Goal: Information Seeking & Learning: Compare options

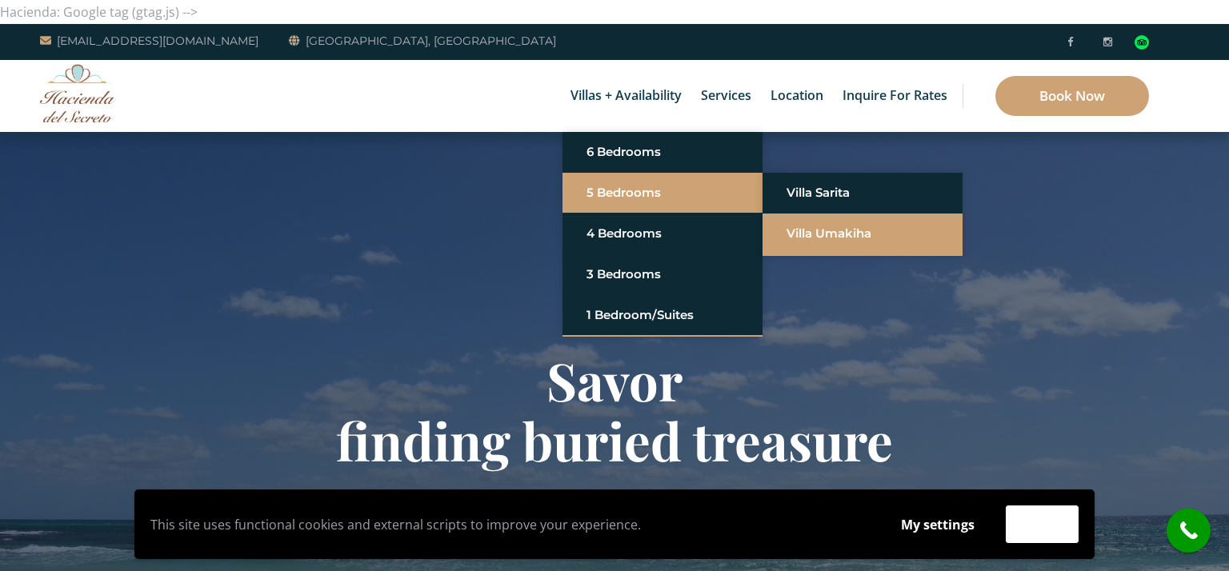
click at [839, 230] on link "Villa Umakiha" at bounding box center [862, 233] width 152 height 29
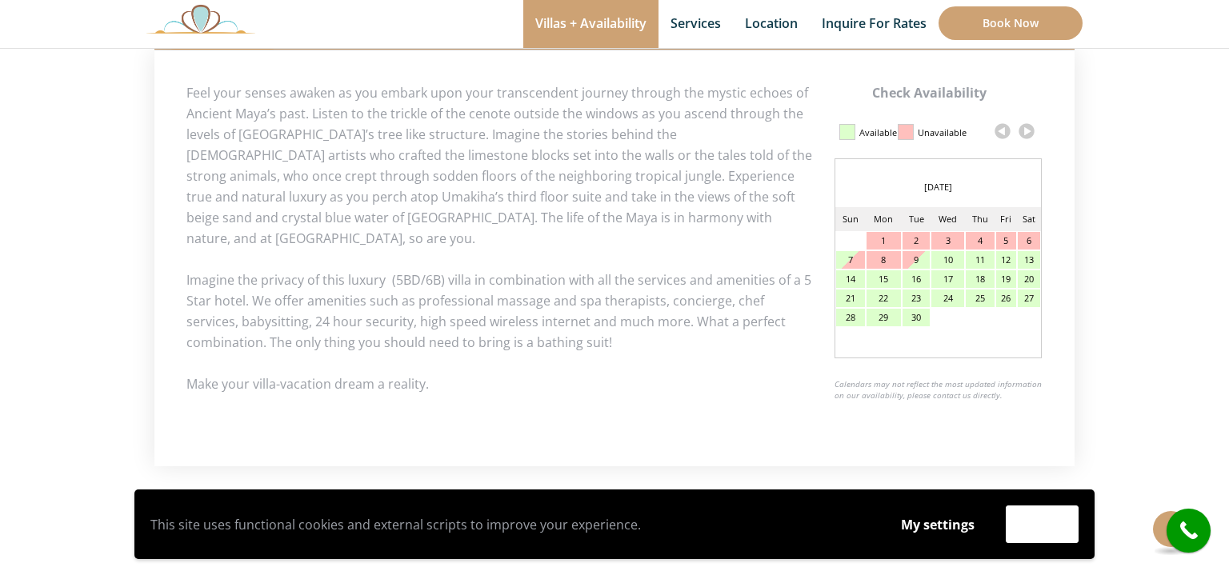
scroll to position [774, 0]
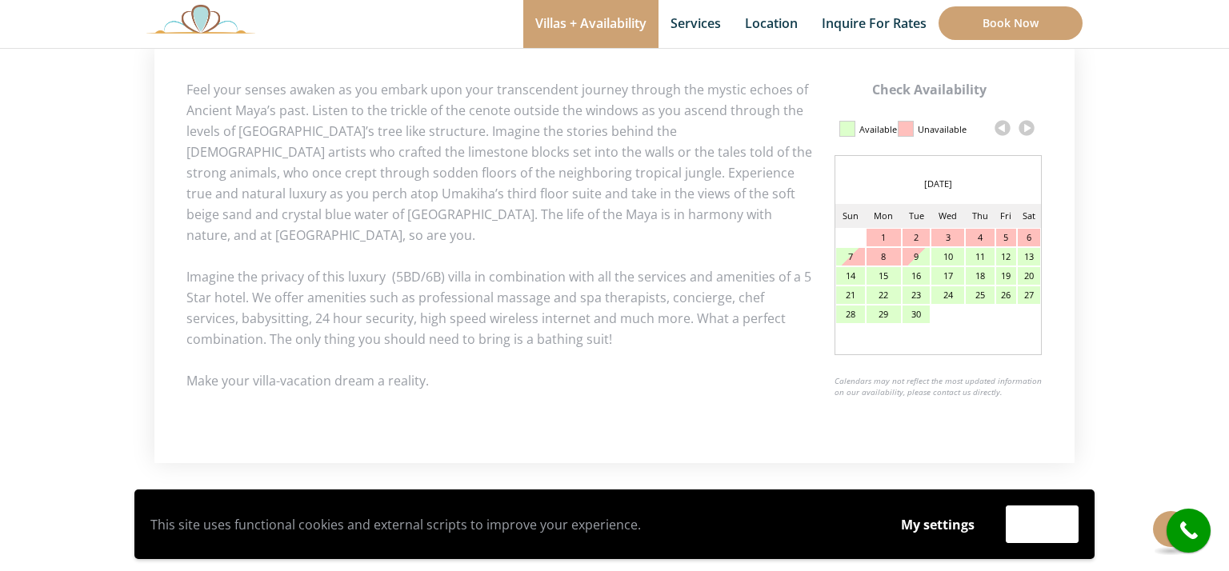
click at [1022, 122] on link at bounding box center [1026, 128] width 24 height 24
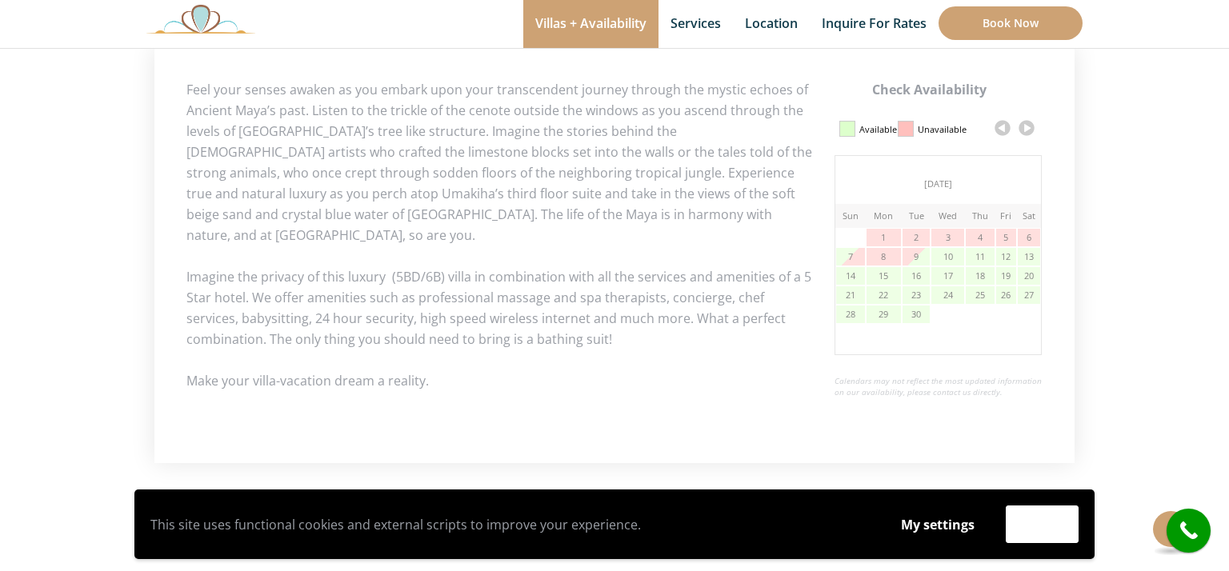
click at [1022, 122] on link at bounding box center [1026, 128] width 24 height 24
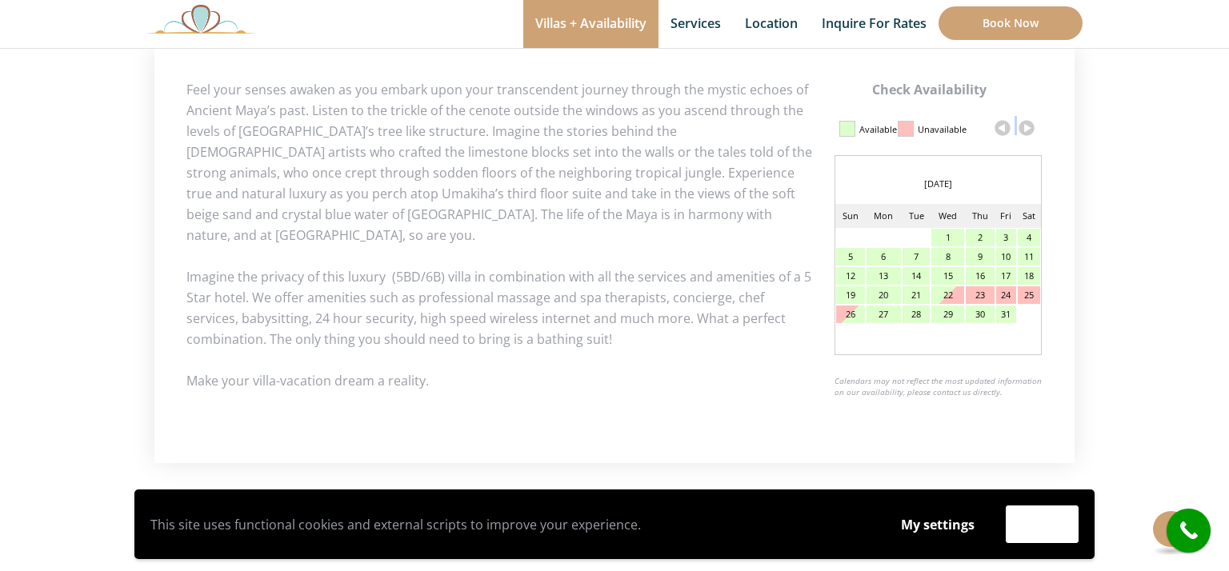
click at [1029, 125] on link at bounding box center [1026, 128] width 24 height 24
click at [1028, 130] on link at bounding box center [1026, 128] width 24 height 24
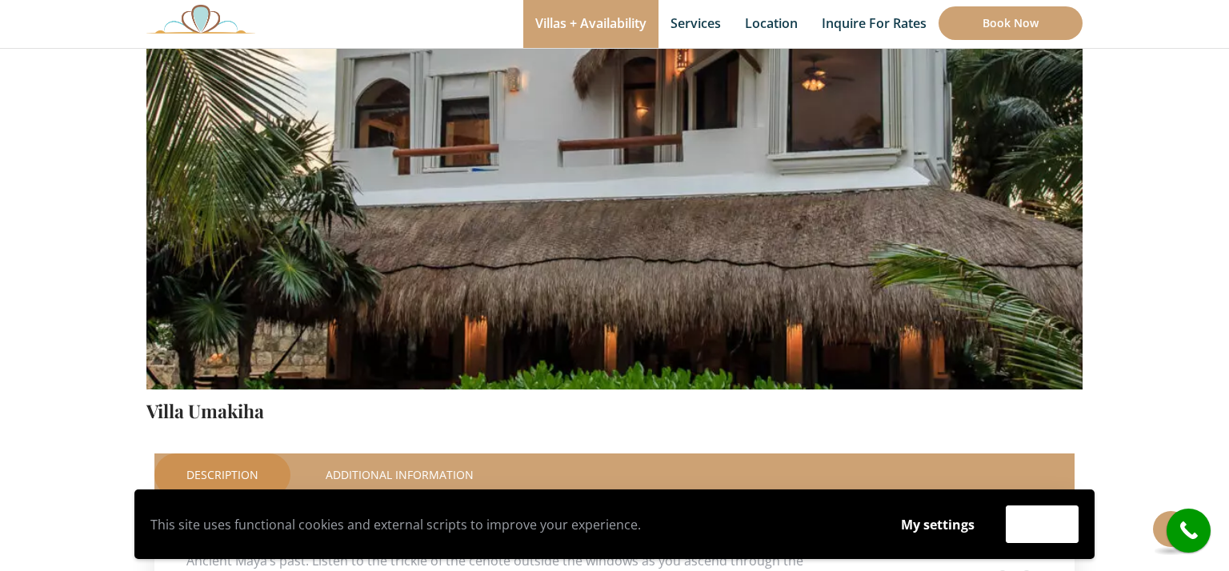
scroll to position [294, 0]
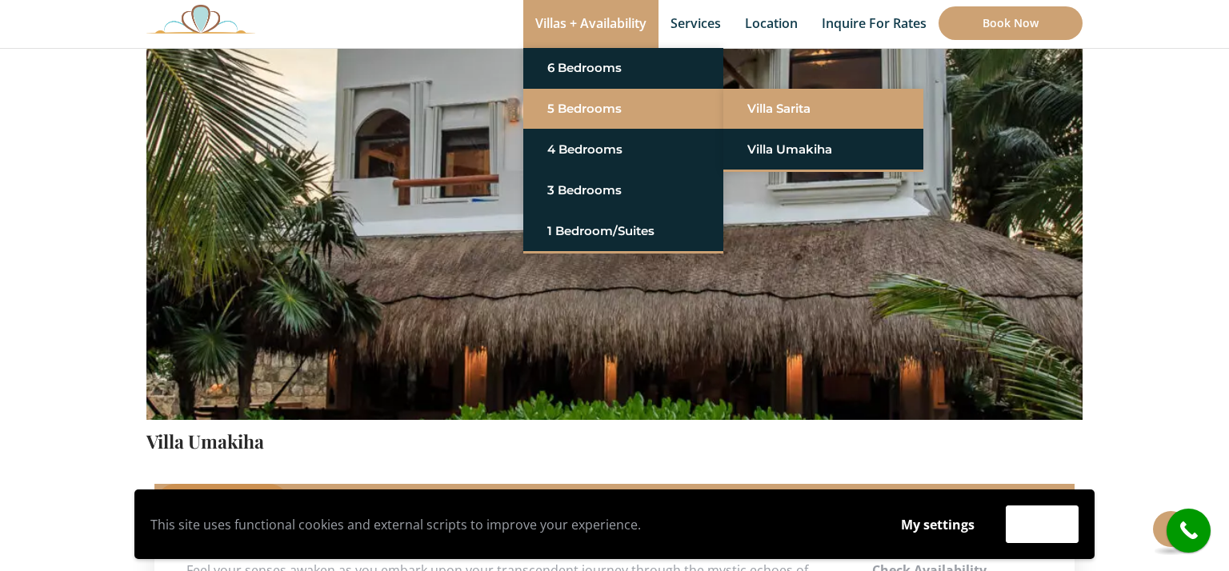
click at [769, 110] on link "Villa Sarita" at bounding box center [823, 108] width 152 height 29
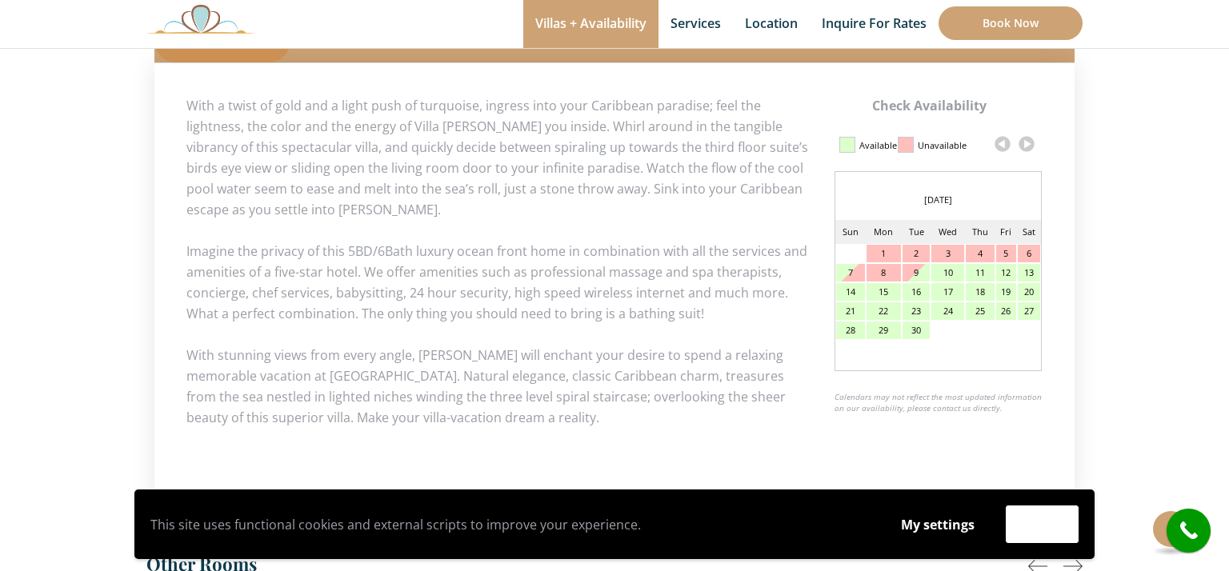
scroll to position [757, 0]
click at [1026, 150] on link at bounding box center [1026, 145] width 24 height 24
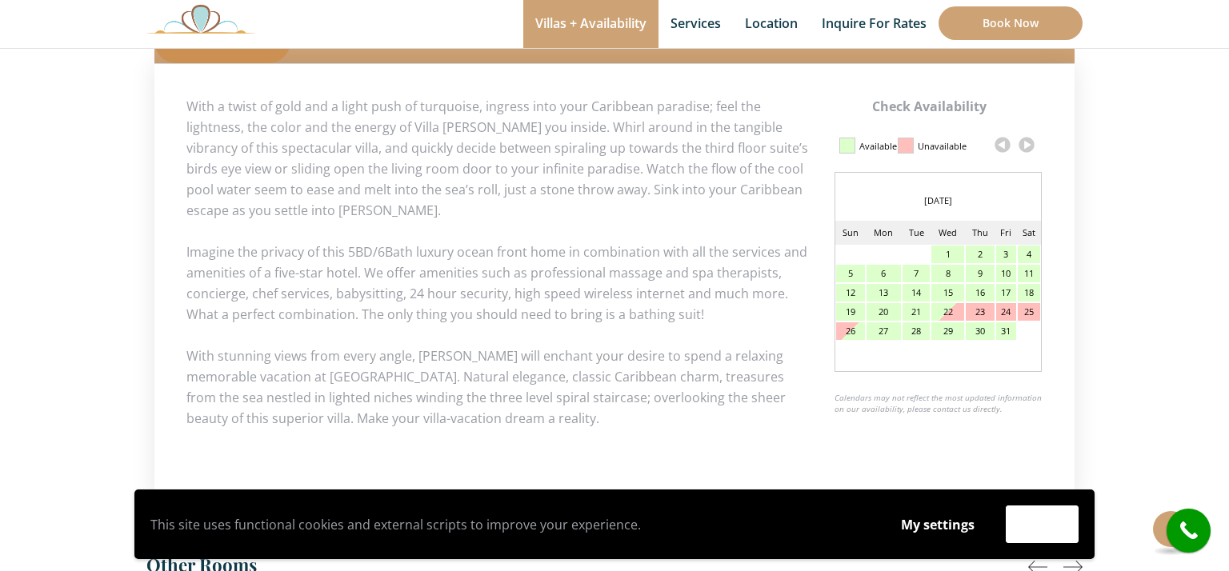
click at [1026, 150] on link at bounding box center [1026, 145] width 24 height 24
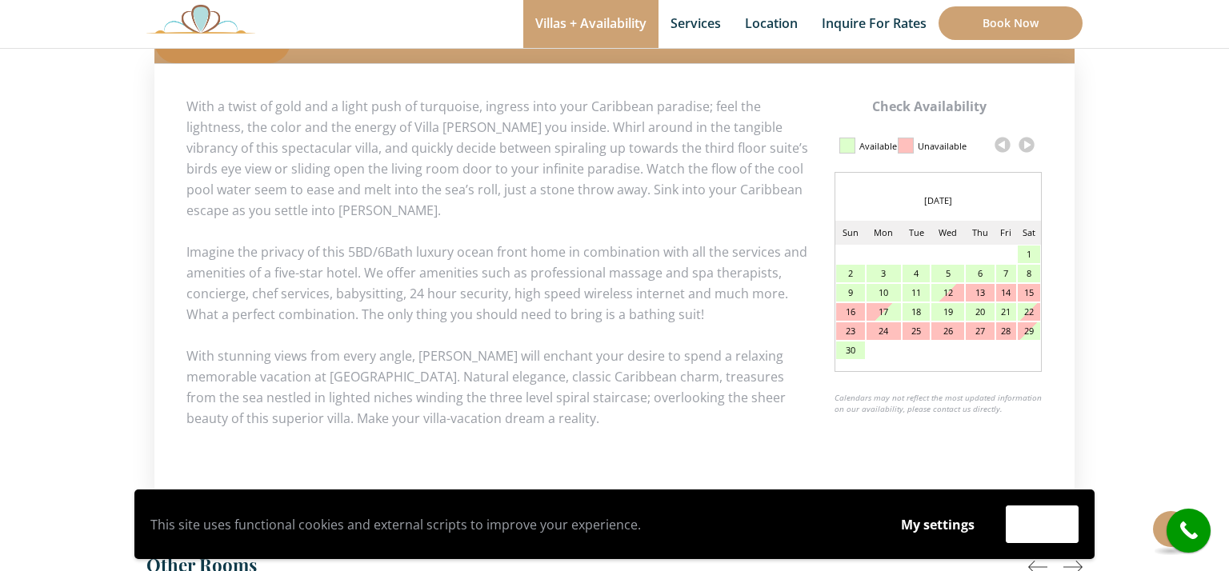
click at [1026, 150] on link at bounding box center [1026, 145] width 24 height 24
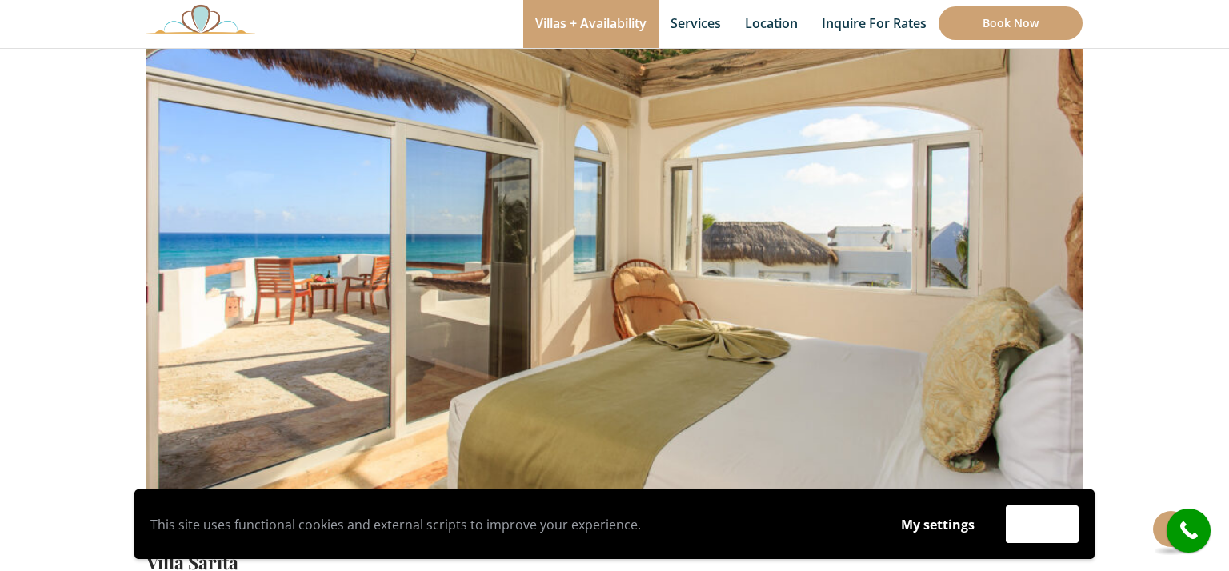
scroll to position [172, 0]
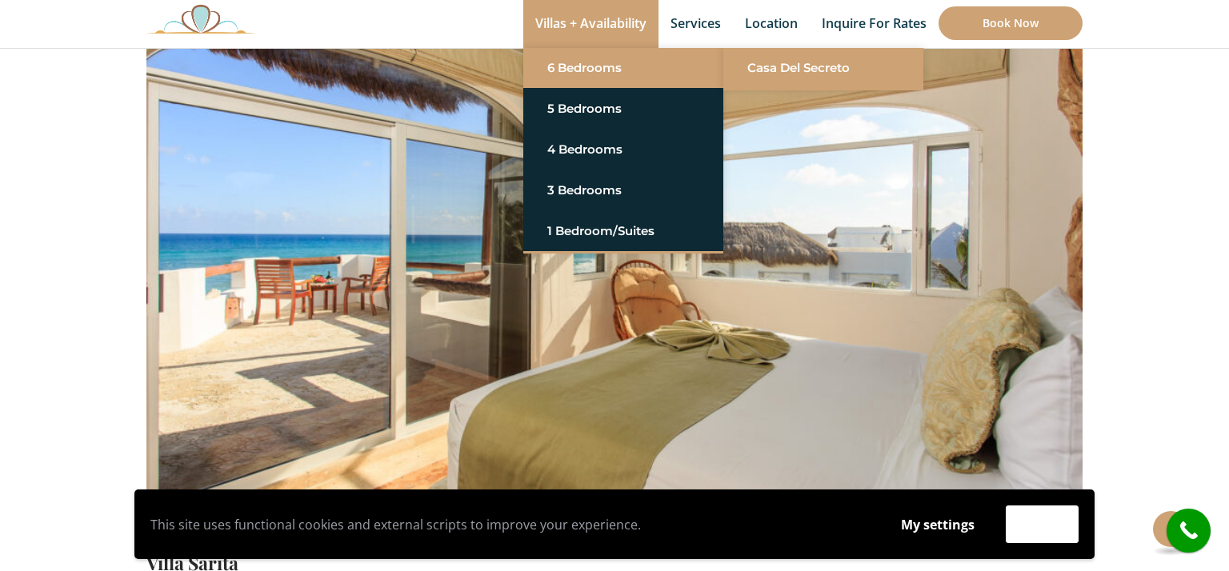
click at [777, 65] on link "Casa del Secreto" at bounding box center [823, 68] width 152 height 29
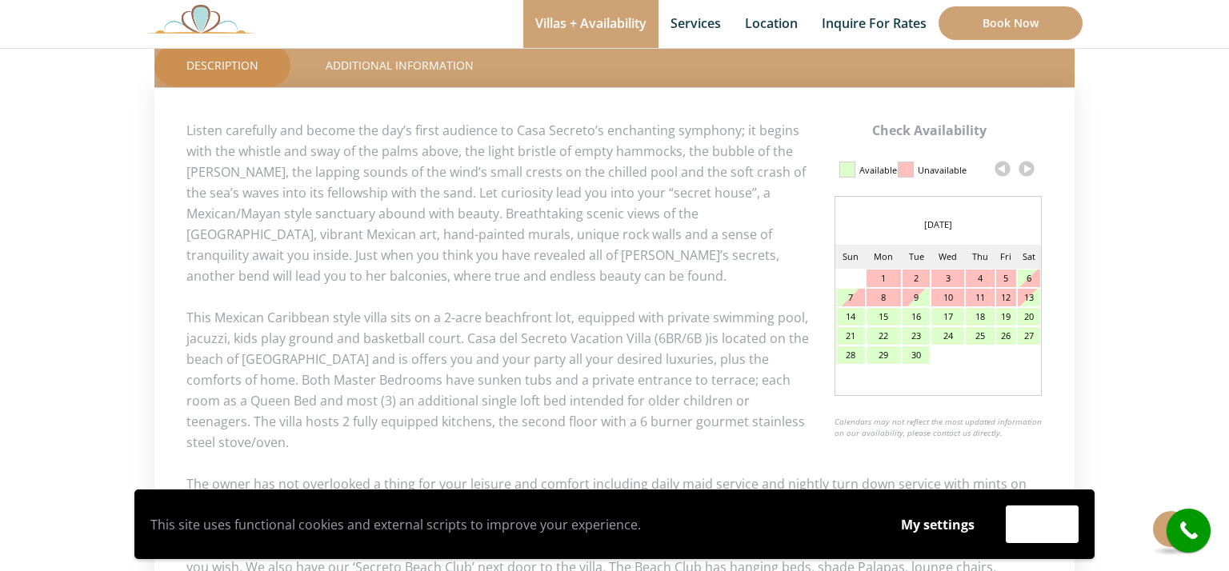
scroll to position [734, 0]
click at [1030, 170] on link at bounding box center [1026, 168] width 24 height 24
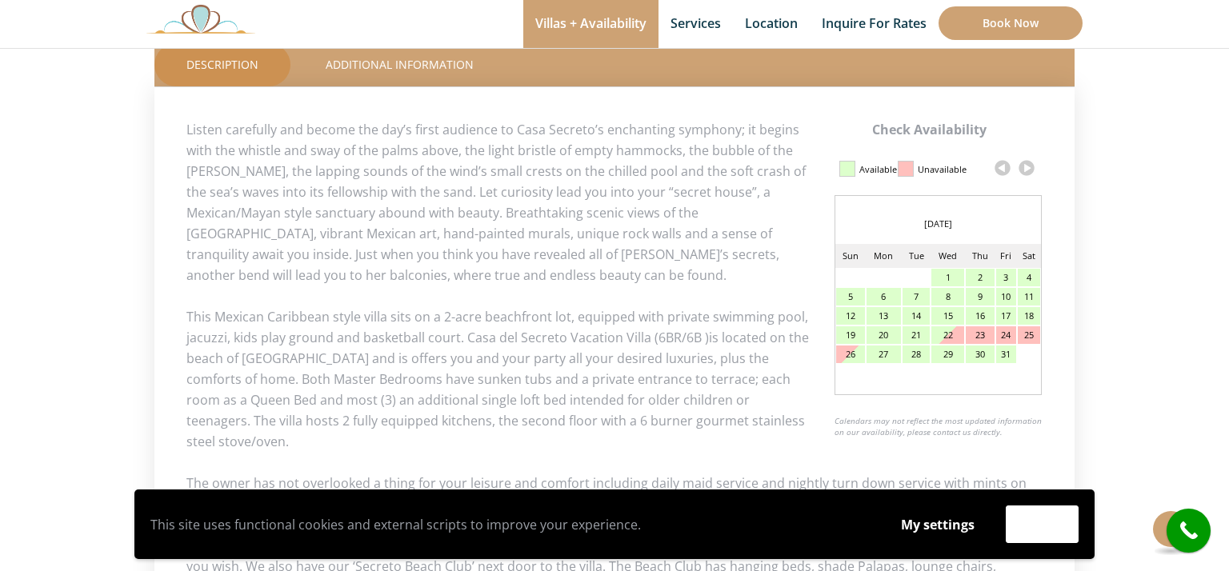
click at [1030, 170] on link at bounding box center [1026, 168] width 24 height 24
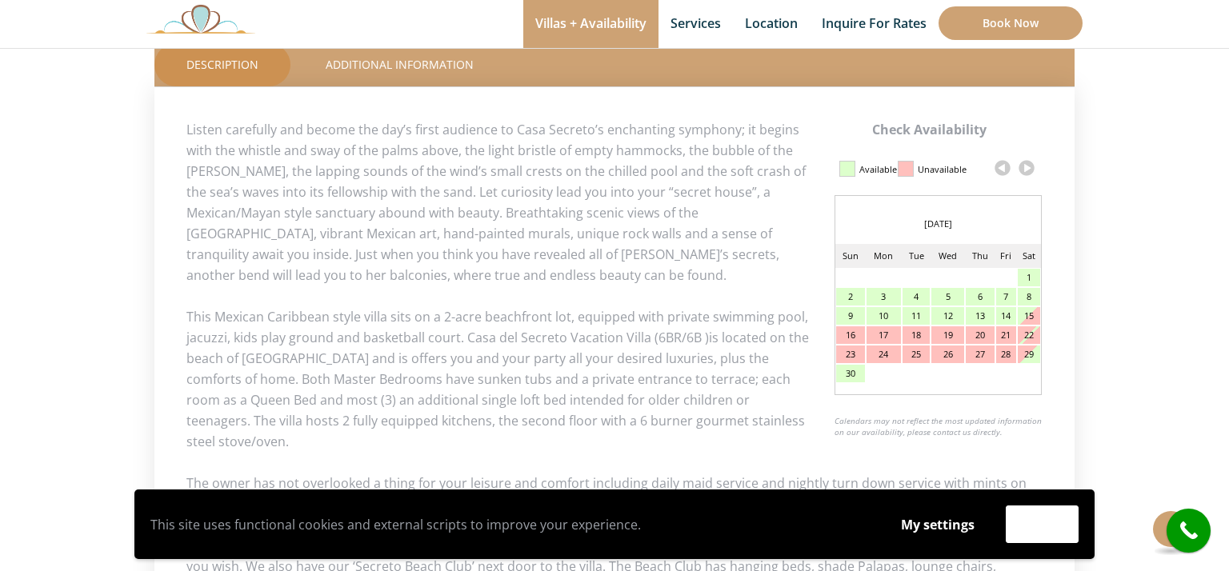
click at [1030, 170] on link at bounding box center [1026, 168] width 24 height 24
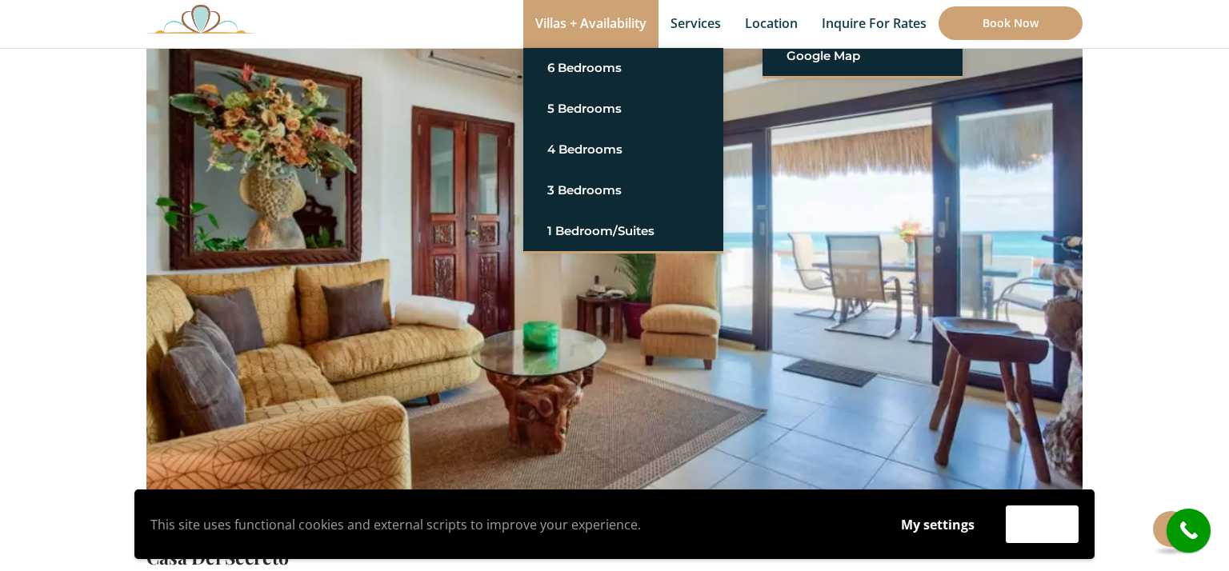
scroll to position [58, 0]
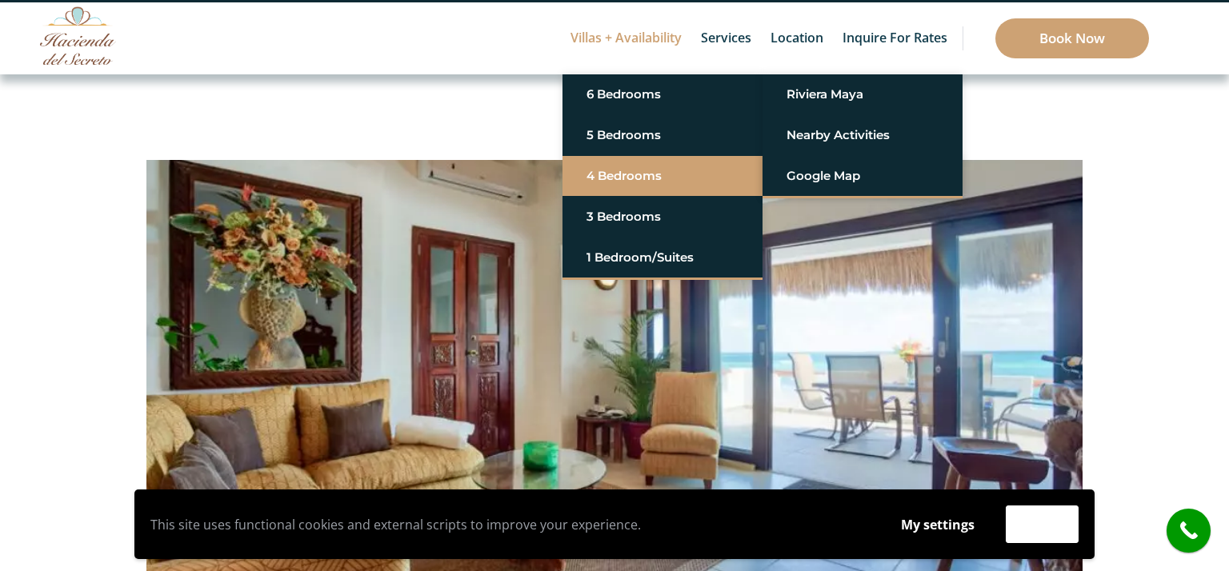
click at [658, 170] on link "4 Bedrooms" at bounding box center [662, 176] width 152 height 29
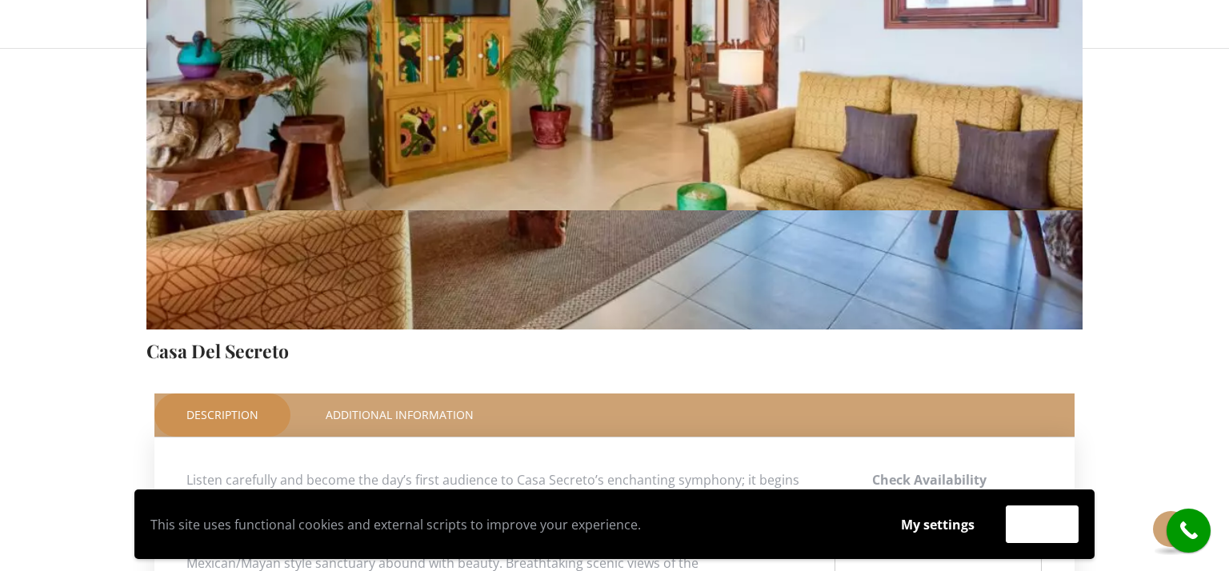
scroll to position [0, 0]
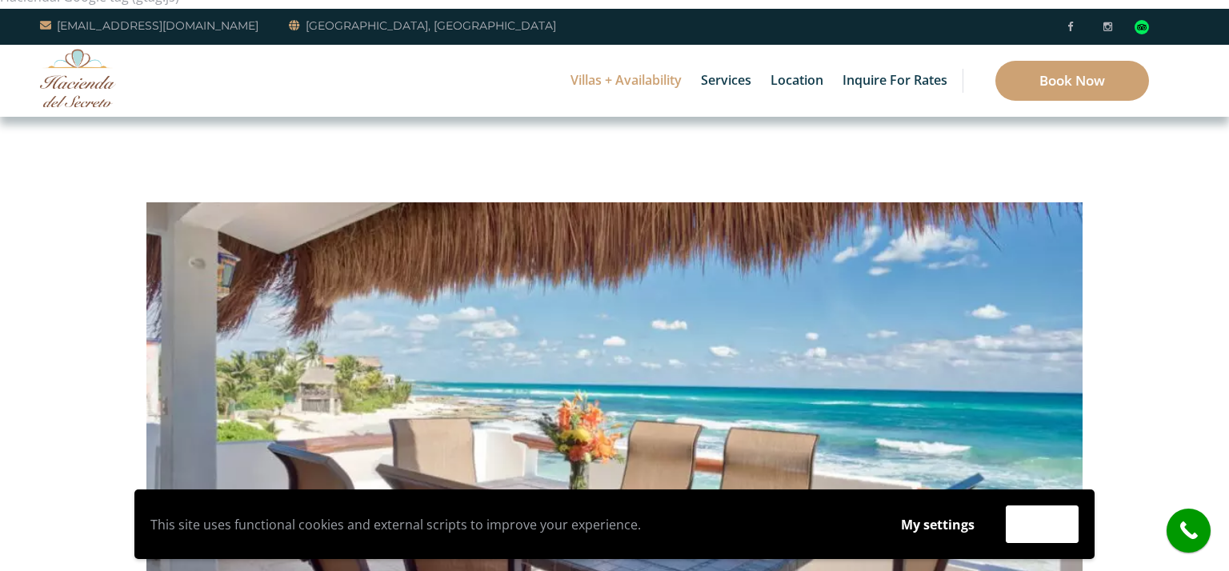
scroll to position [21, 0]
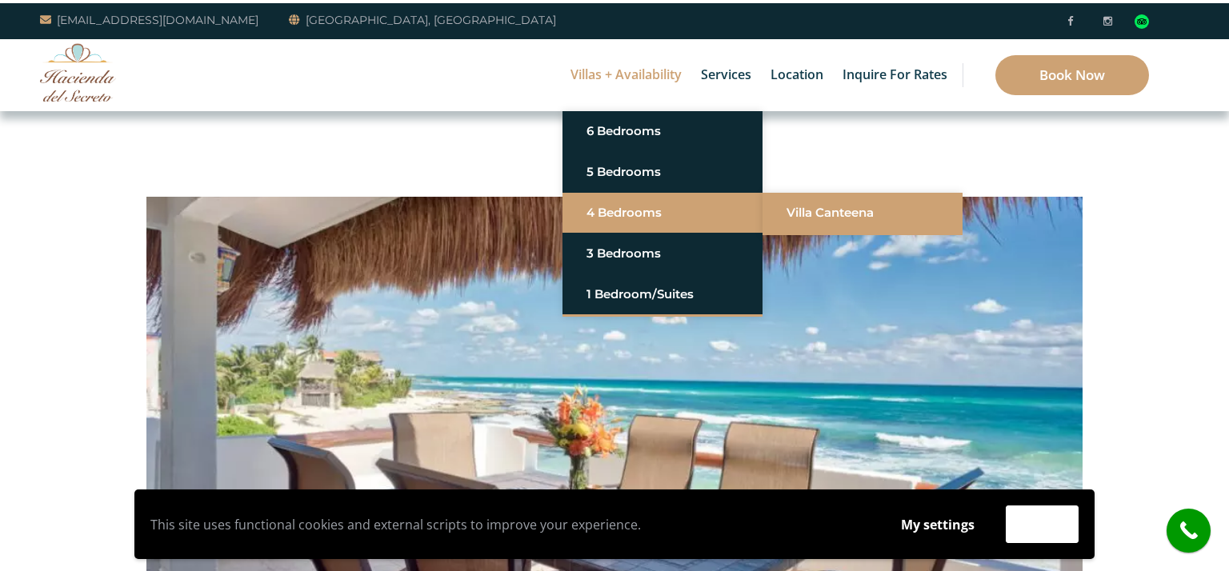
click at [822, 215] on link "Villa Canteena" at bounding box center [862, 212] width 152 height 29
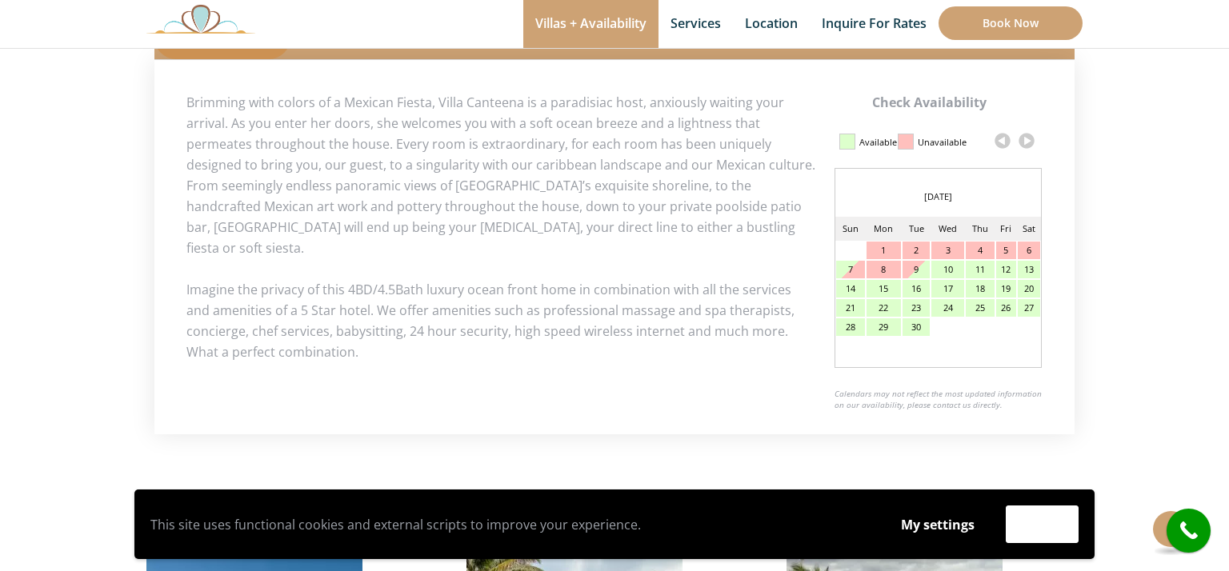
scroll to position [763, 0]
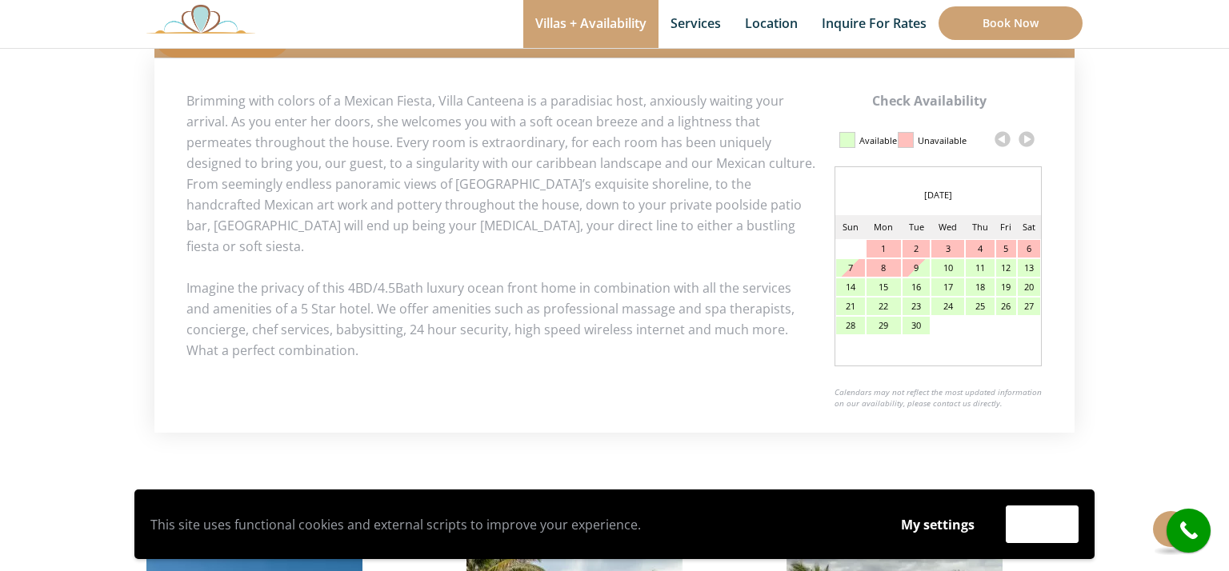
click at [1029, 136] on link at bounding box center [1026, 139] width 24 height 24
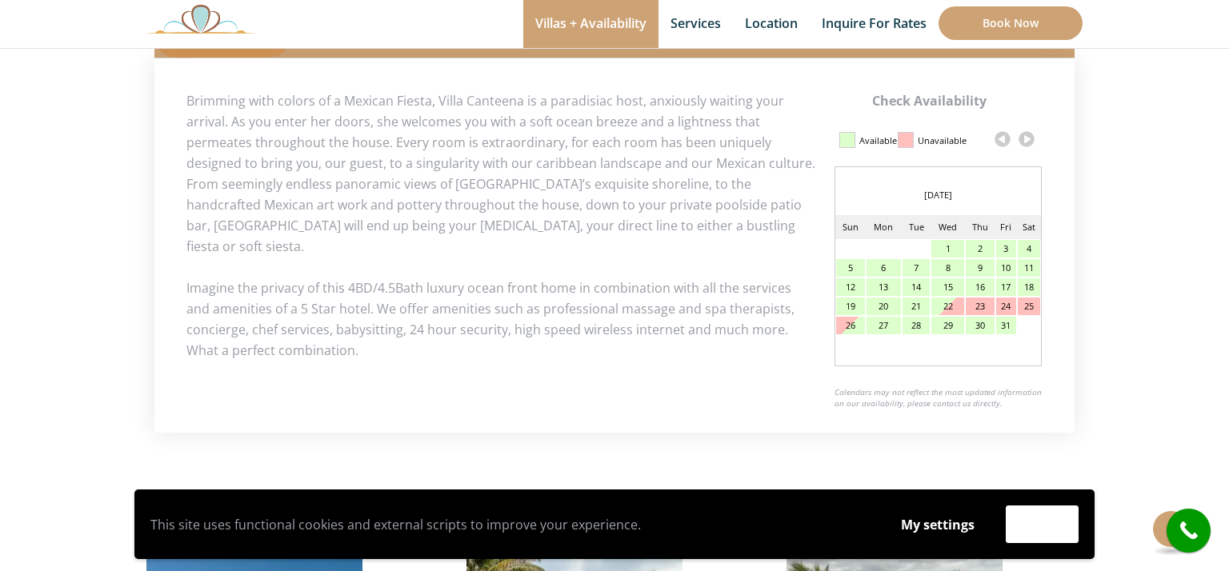
click at [1029, 136] on link at bounding box center [1026, 139] width 24 height 24
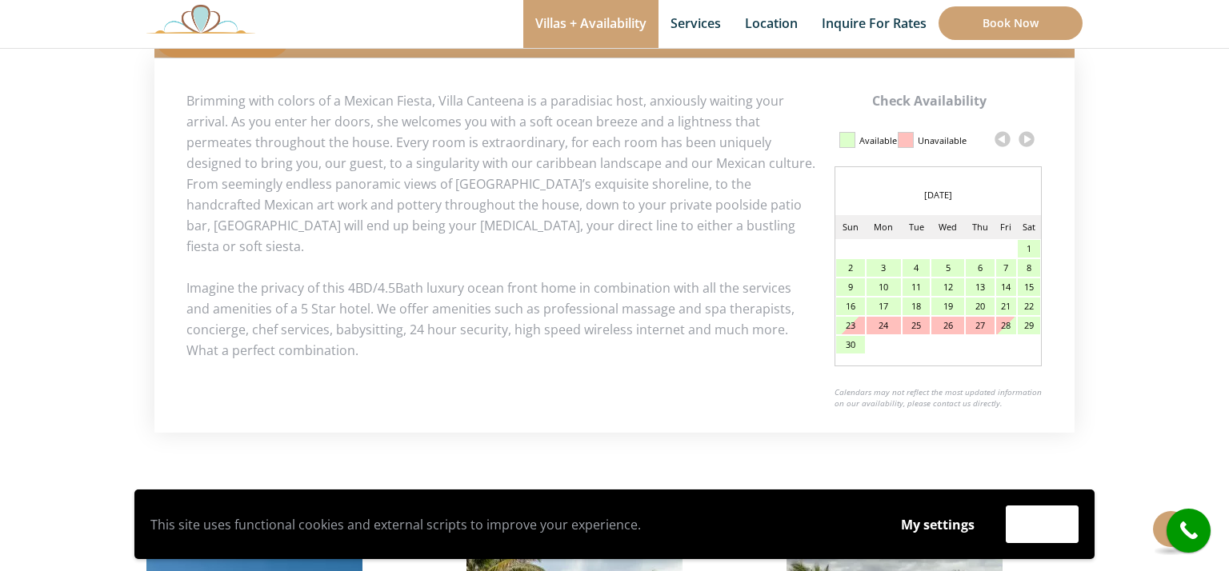
click at [1029, 136] on link at bounding box center [1026, 139] width 24 height 24
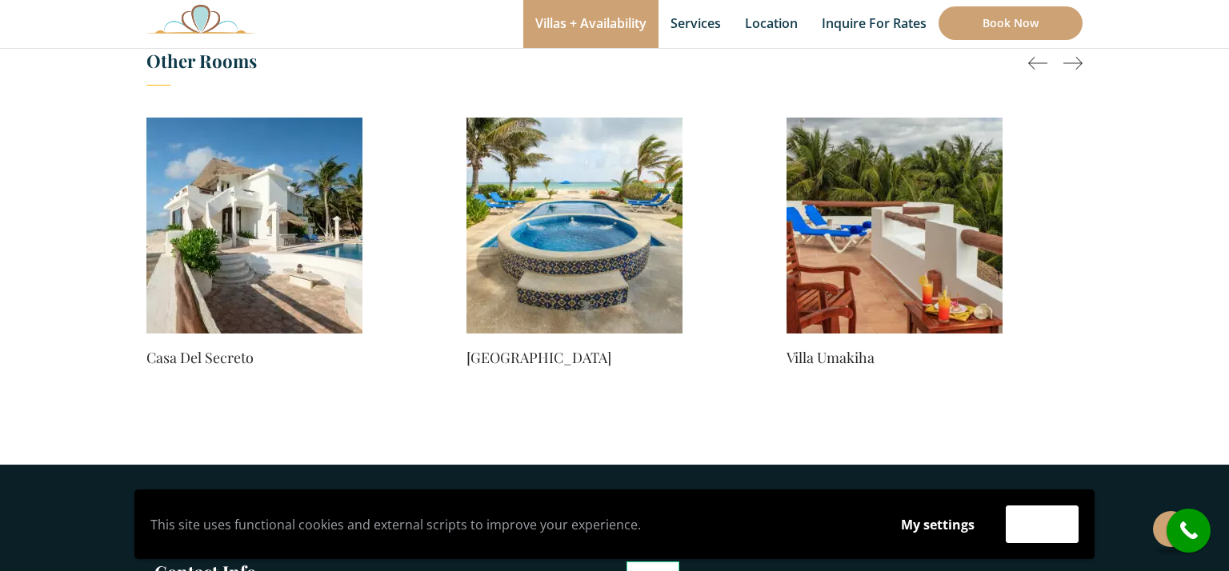
scroll to position [1205, 0]
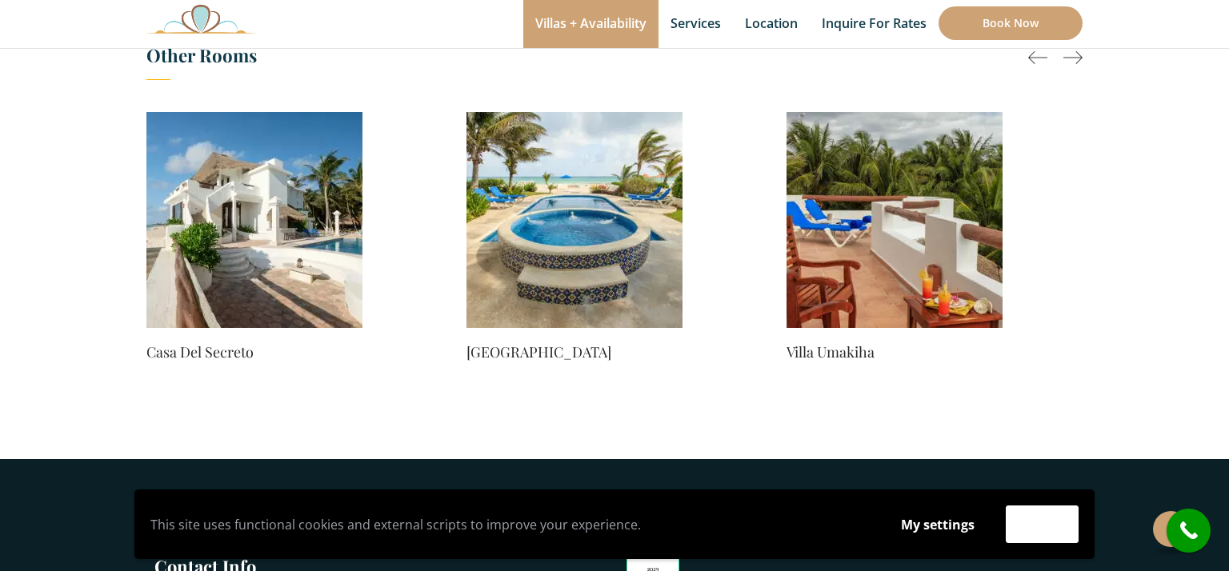
click at [585, 268] on img at bounding box center [574, 220] width 216 height 216
